Goal: Check status: Check status

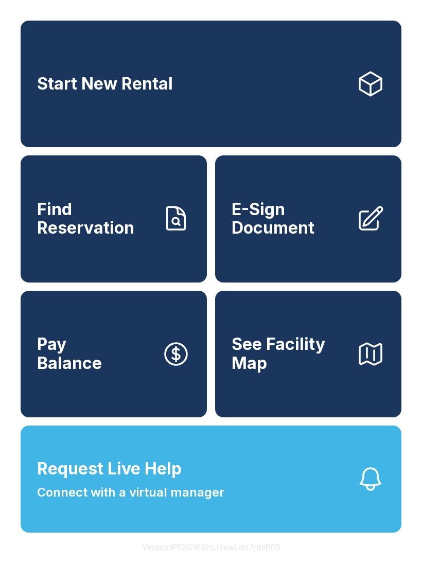
scroll to position [25, 0]
click at [103, 215] on span "Find Reservation" at bounding box center [95, 219] width 116 height 38
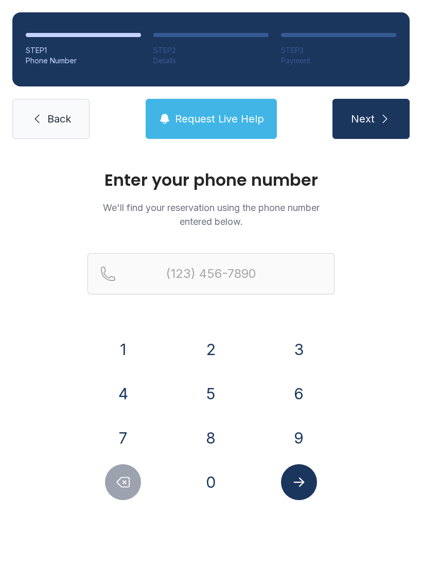
click at [124, 442] on button "7" at bounding box center [123, 438] width 36 height 36
click at [212, 491] on button "0" at bounding box center [211, 482] width 36 height 36
click at [120, 392] on button "4" at bounding box center [123, 394] width 36 height 36
click at [120, 433] on button "7" at bounding box center [123, 438] width 36 height 36
click at [118, 386] on button "4" at bounding box center [123, 394] width 36 height 36
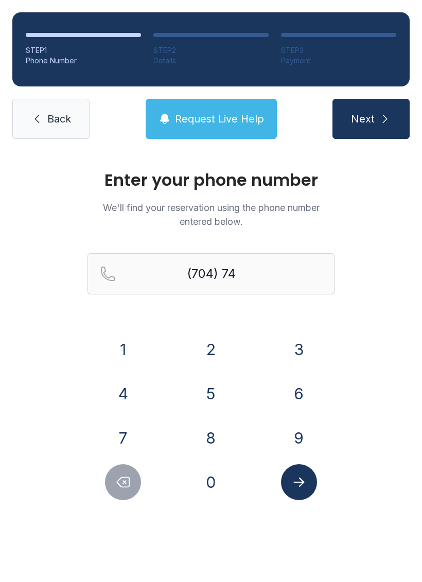
click at [306, 436] on button "9" at bounding box center [299, 438] width 36 height 36
click at [116, 385] on button "4" at bounding box center [123, 394] width 36 height 36
click at [123, 342] on button "1" at bounding box center [123, 349] width 36 height 36
click at [127, 338] on button "1" at bounding box center [123, 349] width 36 height 36
click at [123, 440] on button "7" at bounding box center [123, 438] width 36 height 36
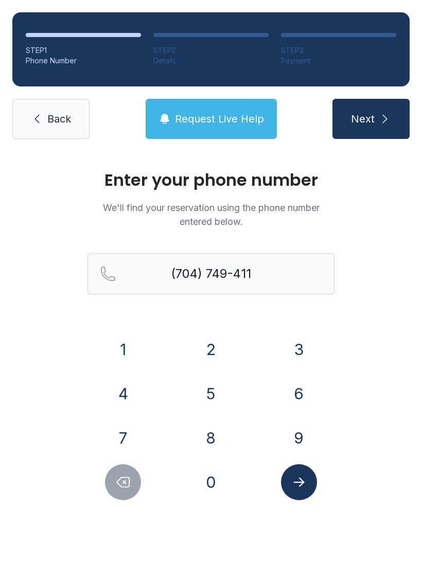
type input "[PHONE_NUMBER]"
click at [363, 133] on button "Next" at bounding box center [370, 119] width 77 height 40
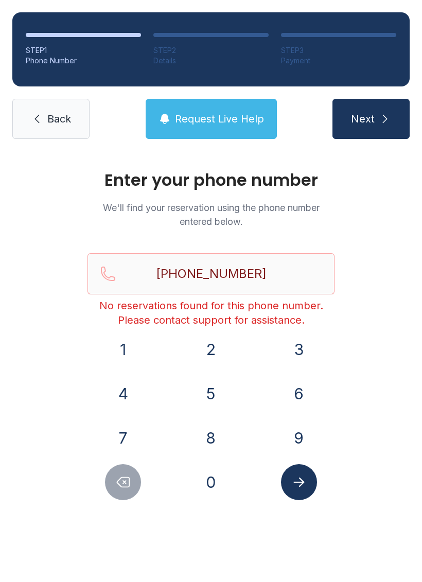
click at [208, 122] on span "Request Live Help" at bounding box center [219, 119] width 89 height 14
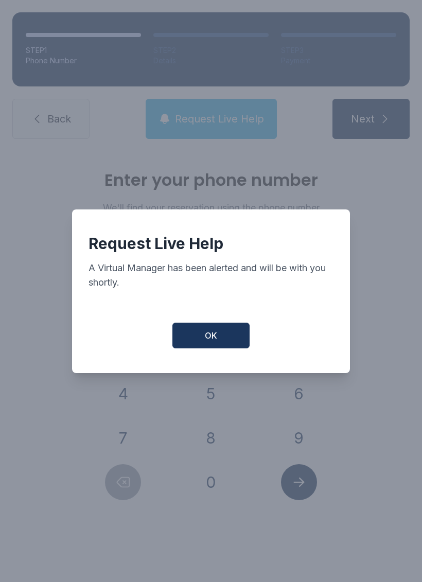
click at [211, 348] on button "OK" at bounding box center [210, 336] width 77 height 26
